Goal: Transaction & Acquisition: Purchase product/service

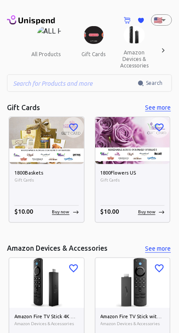
click at [162, 29] on div at bounding box center [162, 50] width 17 height 48
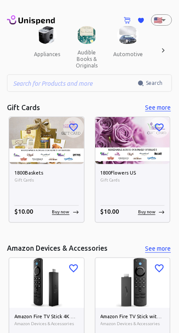
scroll to position [0, 130]
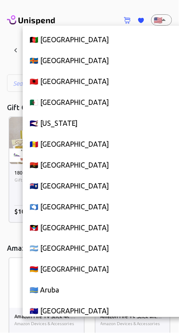
scroll to position [4733, 0]
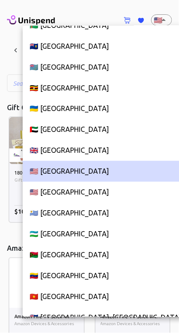
click at [104, 145] on li "🇬🇧 [GEOGRAPHIC_DATA]" at bounding box center [105, 150] width 165 height 21
type input "GB"
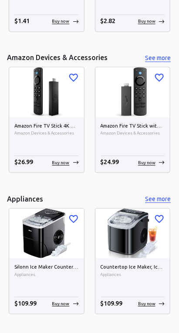
scroll to position [0, 0]
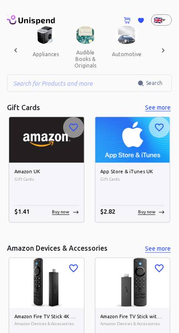
click at [68, 161] on img at bounding box center [46, 140] width 75 height 46
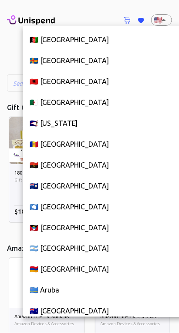
scroll to position [4733, 0]
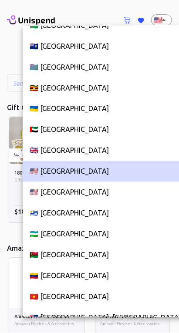
click at [91, 155] on li "🇬🇧 [GEOGRAPHIC_DATA]" at bounding box center [105, 150] width 165 height 21
type input "GB"
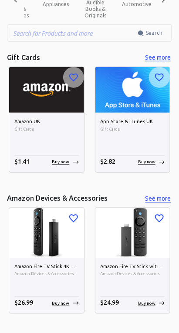
scroll to position [57, 0]
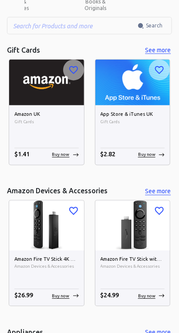
click at [54, 235] on img at bounding box center [46, 226] width 75 height 50
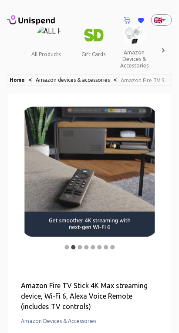
click at [163, 50] on icon at bounding box center [163, 50] width 9 height 9
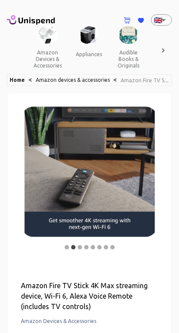
scroll to position [0, 130]
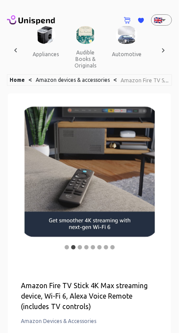
click at [45, 21] on icon at bounding box center [31, 20] width 48 height 12
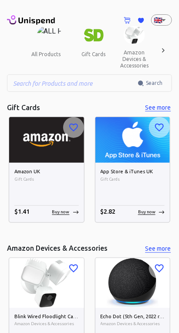
click at [70, 157] on img at bounding box center [46, 140] width 75 height 46
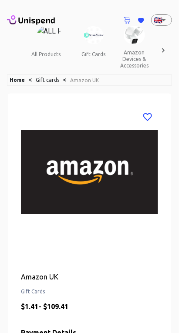
click at [40, 29] on img at bounding box center [49, 35] width 25 height 18
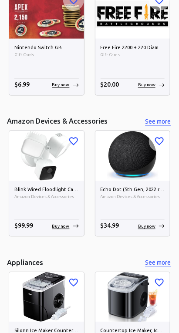
scroll to position [29, 0]
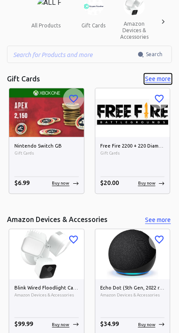
click at [164, 77] on button "See more" at bounding box center [158, 79] width 28 height 11
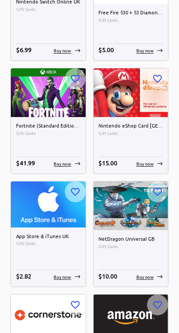
scroll to position [1180, 0]
click at [152, 125] on h6 "Nintendo eShop Card UK" at bounding box center [131, 126] width 64 height 8
click at [146, 128] on h6 "Nintendo eShop Card UK" at bounding box center [131, 126] width 64 height 8
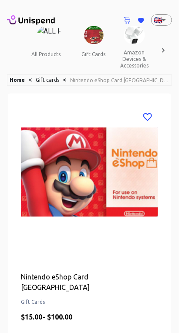
click at [43, 20] on icon at bounding box center [31, 20] width 48 height 12
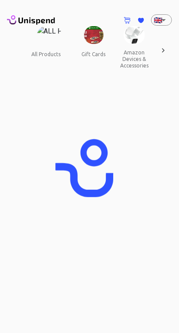
click at [93, 44] on button "gift cards" at bounding box center [93, 54] width 39 height 21
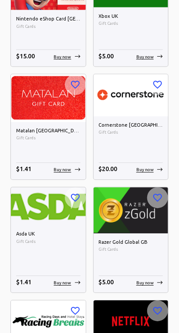
scroll to position [1400, 0]
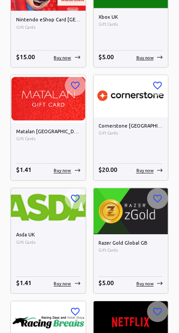
click at [50, 226] on div "Asda UK Gift Cards $ 1.41 Buy now" at bounding box center [48, 259] width 75 height 67
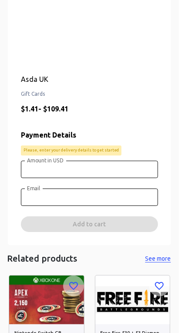
scroll to position [198, 0]
